Goal: Transaction & Acquisition: Purchase product/service

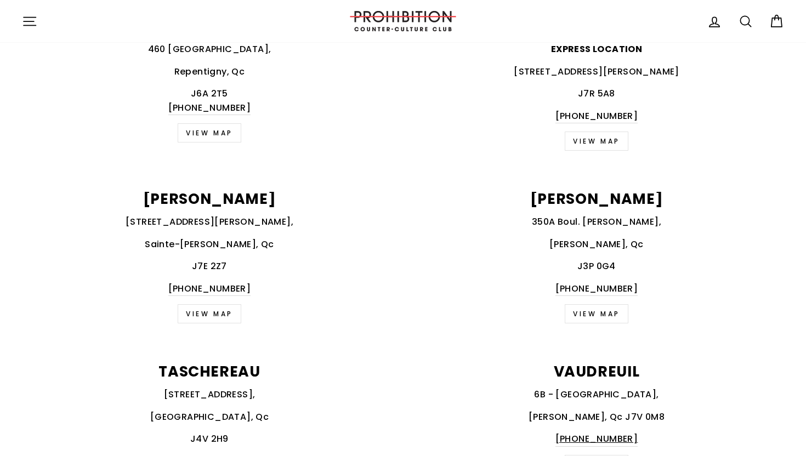
scroll to position [1376, 0]
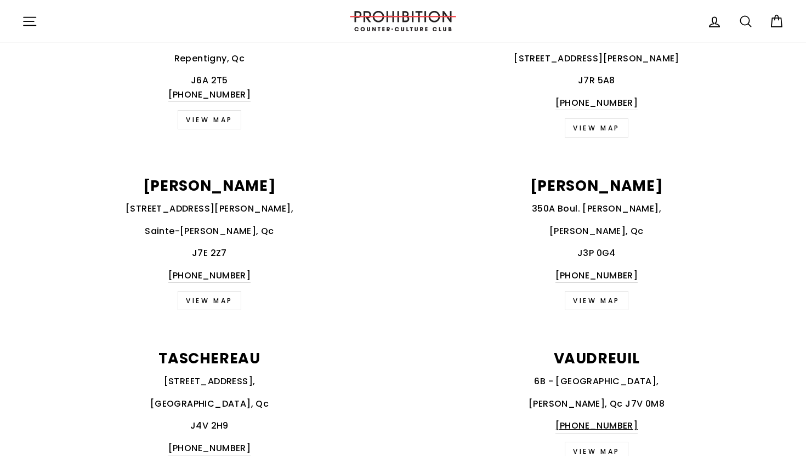
click at [214, 305] on link "VIEW MAP" at bounding box center [210, 300] width 64 height 19
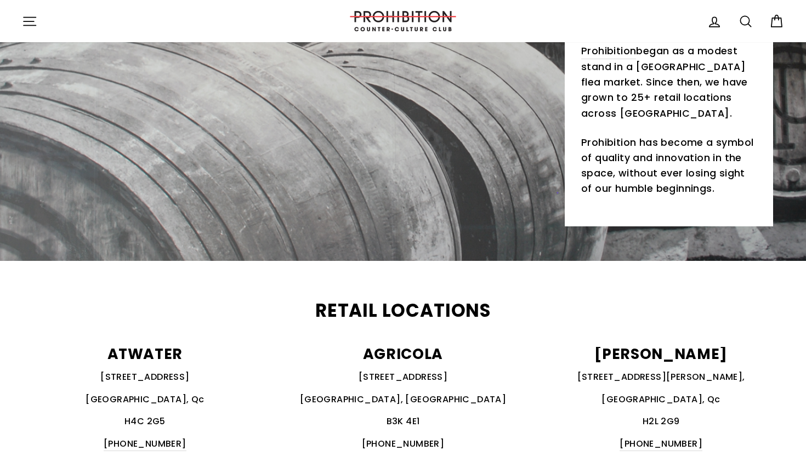
scroll to position [0, 0]
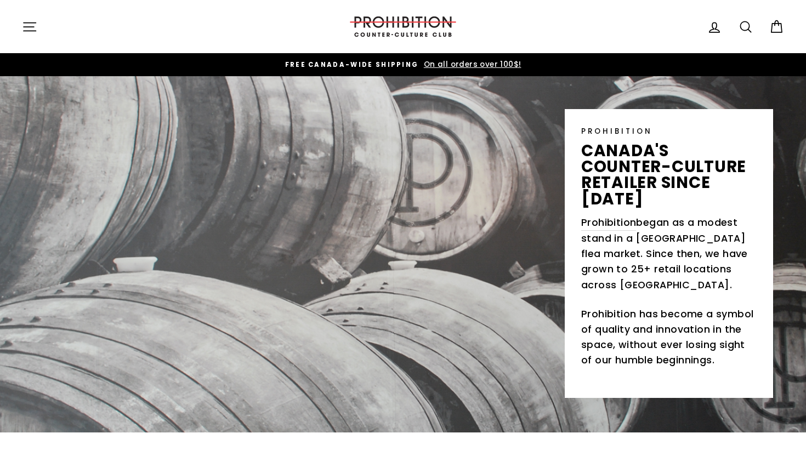
click at [26, 18] on button "Site navigation" at bounding box center [29, 27] width 28 height 24
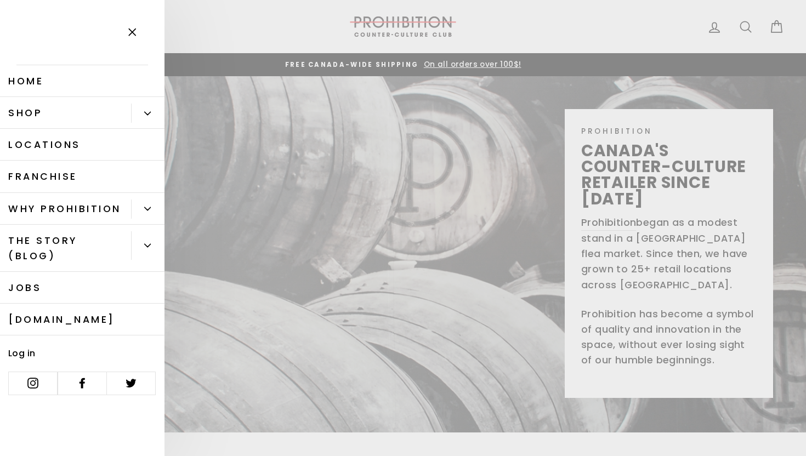
click at [36, 110] on link "Shop" at bounding box center [65, 113] width 131 height 32
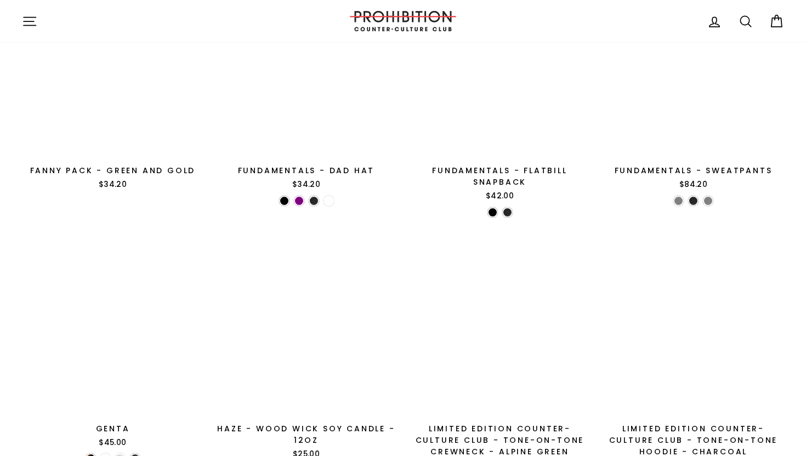
scroll to position [1522, 0]
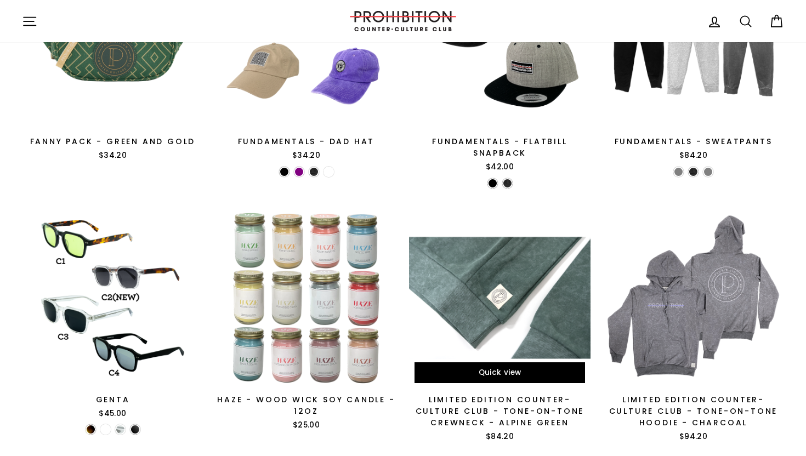
click at [475, 333] on div at bounding box center [499, 298] width 183 height 183
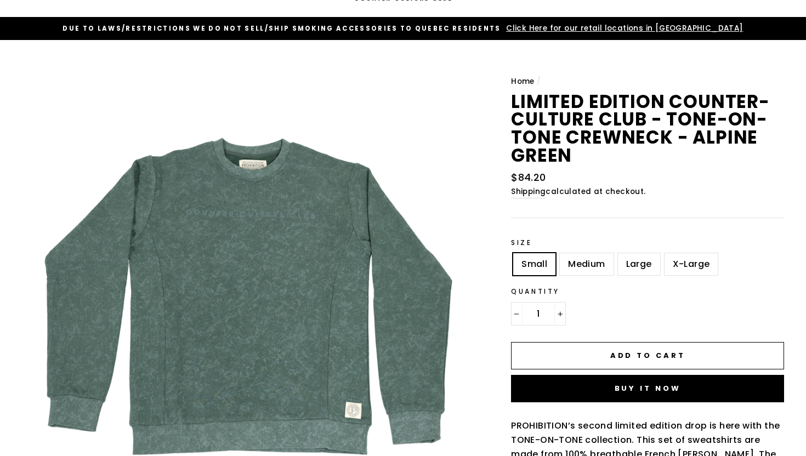
scroll to position [45, 0]
